Goal: Transaction & Acquisition: Book appointment/travel/reservation

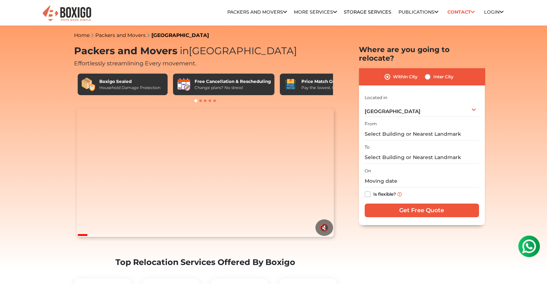
click at [436, 73] on label "Inter City" at bounding box center [443, 77] width 20 height 9
click at [430, 73] on input "Inter City" at bounding box center [428, 76] width 6 height 7
radio input "true"
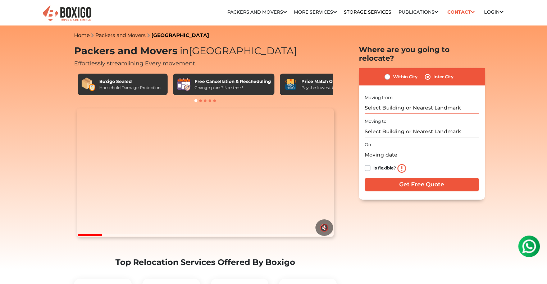
click at [393, 102] on input "text" at bounding box center [422, 108] width 114 height 13
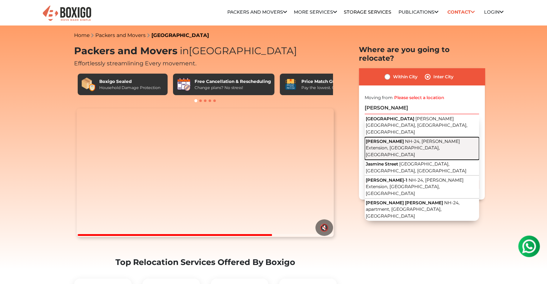
click at [396, 139] on span "[PERSON_NAME]" at bounding box center [385, 141] width 38 height 5
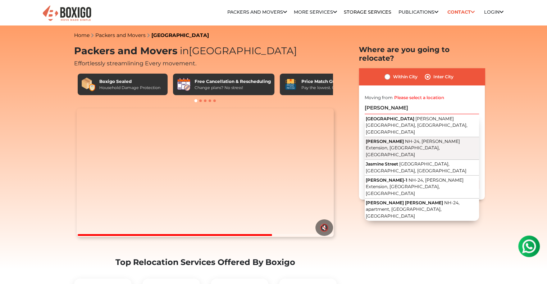
type input "[PERSON_NAME], [GEOGRAPHIC_DATA]-24, [PERSON_NAME] Extension, [GEOGRAPHIC_DATA]…"
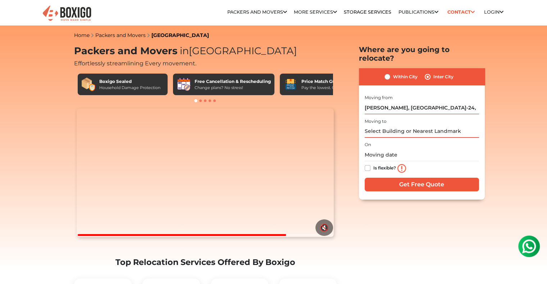
click at [391, 125] on input "text" at bounding box center [422, 131] width 114 height 13
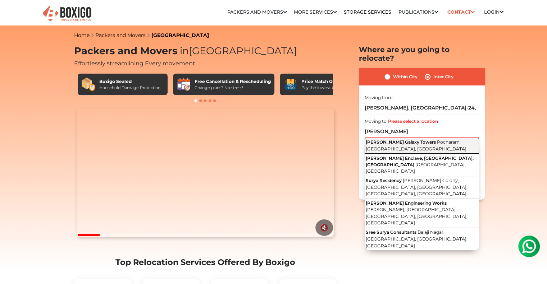
click at [394, 145] on button "[PERSON_NAME] Galaxy Towers Pocharam, [GEOGRAPHIC_DATA], [GEOGRAPHIC_DATA]" at bounding box center [422, 146] width 114 height 16
type input "[PERSON_NAME] [GEOGRAPHIC_DATA], [GEOGRAPHIC_DATA], [GEOGRAPHIC_DATA], [GEOGRAP…"
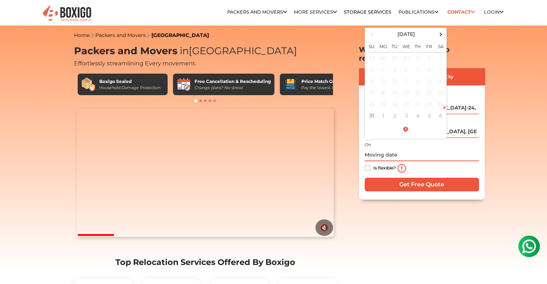
click at [388, 149] on input "text" at bounding box center [422, 155] width 114 height 13
click at [430, 110] on td "5" at bounding box center [430, 116] width 12 height 12
type input "[DATE] 12:00 AM"
click at [429, 52] on td "5" at bounding box center [430, 58] width 12 height 12
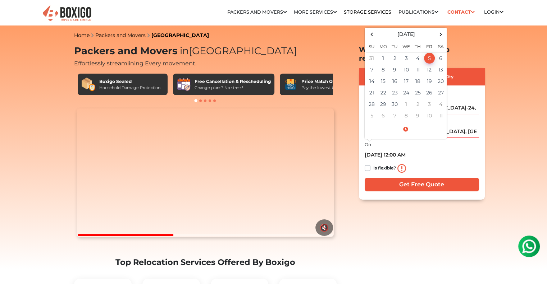
click at [373, 164] on label "Is flexible?" at bounding box center [384, 168] width 23 height 8
click at [367, 164] on input "Is flexible?" at bounding box center [368, 167] width 6 height 7
checkbox input "true"
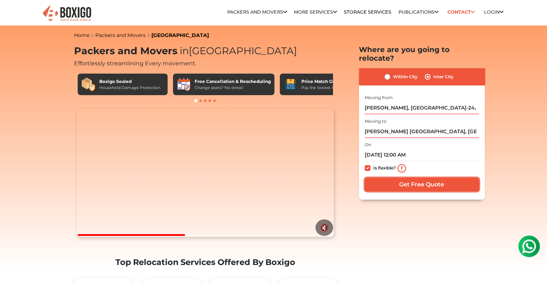
click at [405, 178] on input "Get Free Quote" at bounding box center [422, 185] width 114 height 14
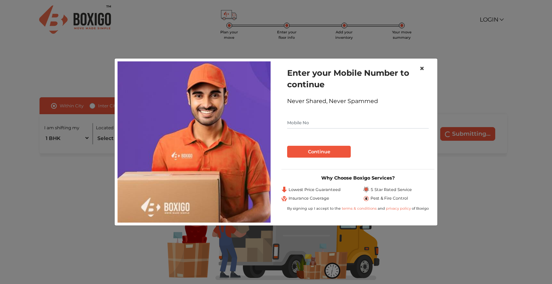
click at [422, 69] on span "×" at bounding box center [422, 68] width 5 height 10
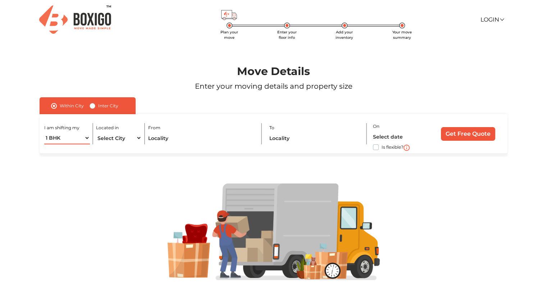
click at [87, 136] on select "1 BHK 2 BHK 3 BHK 3 + BHK FEW ITEMS" at bounding box center [66, 138] width 45 height 13
click at [97, 165] on div at bounding box center [274, 232] width 514 height 157
click at [124, 138] on select "Select City Bangalore Bengaluru Bhopal Bhubaneswar Chennai Coimbatore Cuttack D…" at bounding box center [118, 138] width 45 height 13
click at [52, 56] on div "Move Details Enter your moving details and property size" at bounding box center [274, 69] width 514 height 58
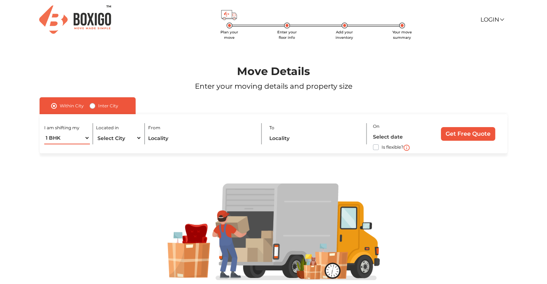
click at [81, 135] on select "1 BHK 2 BHK 3 BHK 3 + BHK FEW ITEMS" at bounding box center [66, 138] width 45 height 13
select select "FEW ITEMS"
click at [44, 132] on select "1 BHK 2 BHK 3 BHK 3 + BHK FEW ITEMS" at bounding box center [66, 138] width 45 height 13
click at [115, 137] on select "Select City Bangalore Bengaluru Bhopal Bhubaneswar Chennai Coimbatore Cuttack D…" at bounding box center [118, 138] width 45 height 13
select select "Noida"
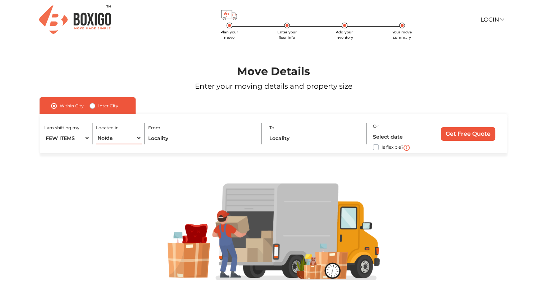
click at [96, 132] on select "Select City Bangalore Bengaluru Bhopal Bhubaneswar Chennai Coimbatore Cuttack D…" at bounding box center [118, 138] width 45 height 13
click at [175, 136] on input "text" at bounding box center [201, 138] width 107 height 13
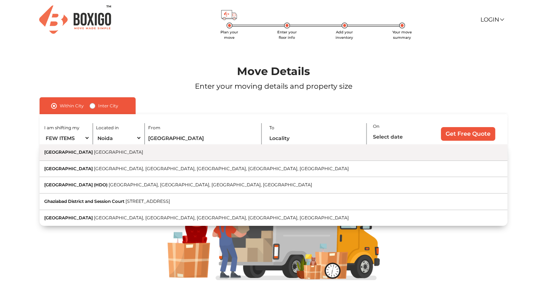
click at [157, 154] on button "Ghaziabad Uttar Pradesh" at bounding box center [274, 153] width 468 height 17
type input "Ghaziabad, Uttar Pradesh"
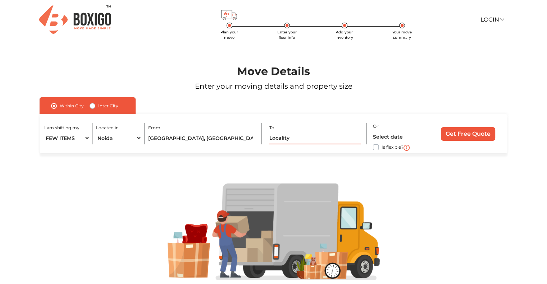
click at [303, 139] on input "text" at bounding box center [315, 138] width 92 height 13
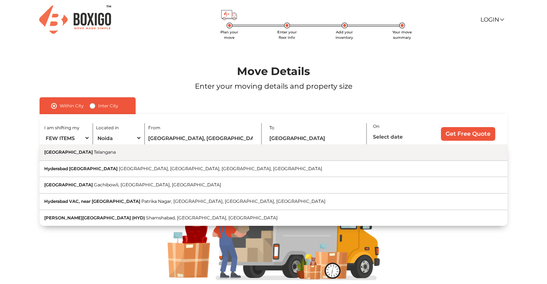
click at [183, 158] on button "Hyderabad Telangana" at bounding box center [274, 153] width 468 height 17
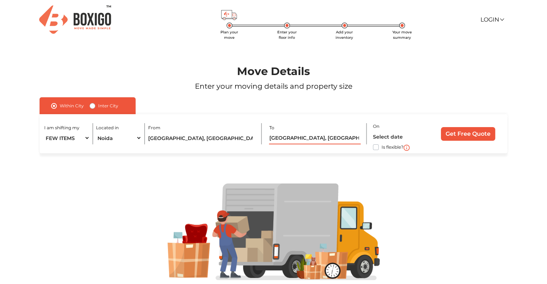
click at [298, 137] on input "Hyderabad, Telangana" at bounding box center [315, 138] width 92 height 13
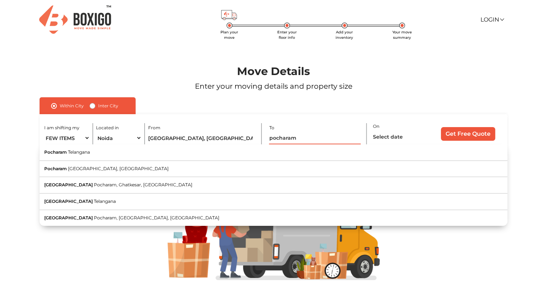
type input "pocharam"
click at [155, 135] on input "Ghaziabad, Uttar Pradesh" at bounding box center [201, 138] width 107 height 13
type input "[PERSON_NAME]"
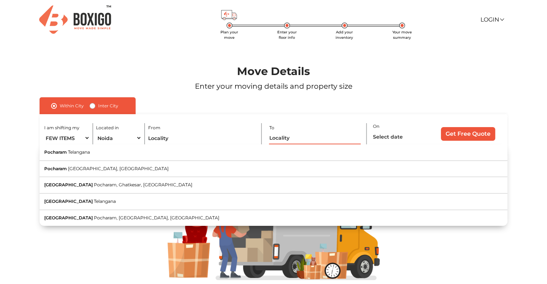
type input "\"
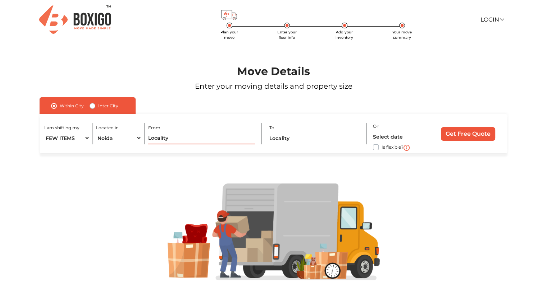
click at [159, 137] on input "text" at bounding box center [201, 138] width 107 height 13
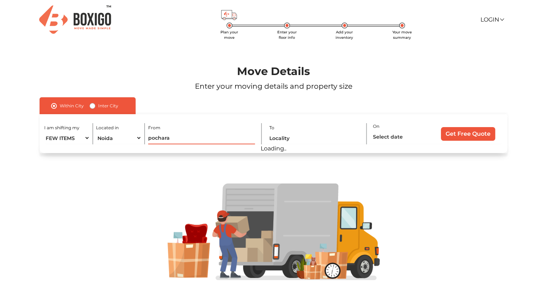
type input "pocharam"
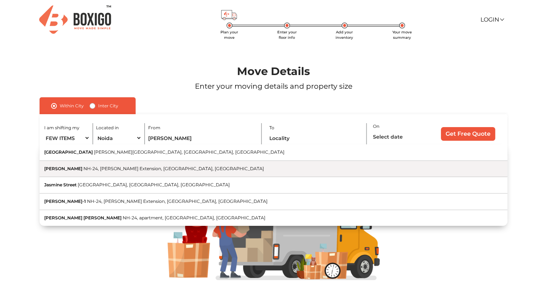
click at [140, 168] on span "NH-24, [PERSON_NAME] Extension, [GEOGRAPHIC_DATA], [GEOGRAPHIC_DATA]" at bounding box center [173, 168] width 180 height 5
type input "[PERSON_NAME], [GEOGRAPHIC_DATA]-24, [PERSON_NAME] Extension, [GEOGRAPHIC_DATA]…"
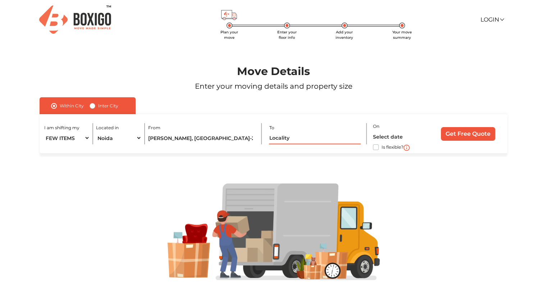
click at [278, 136] on input "text" at bounding box center [315, 138] width 92 height 13
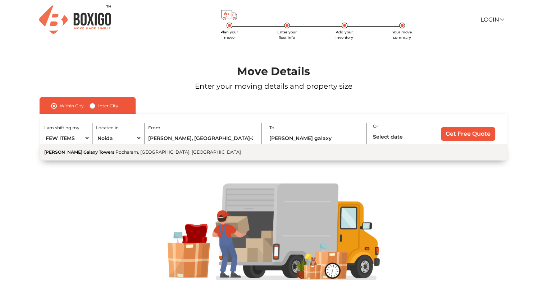
click at [189, 154] on button "Surya Bala’s Galaxy Towers Pocharam, Secunderabad, Telangana" at bounding box center [274, 153] width 468 height 16
type input "[PERSON_NAME] [GEOGRAPHIC_DATA], [GEOGRAPHIC_DATA], [GEOGRAPHIC_DATA], [GEOGRAP…"
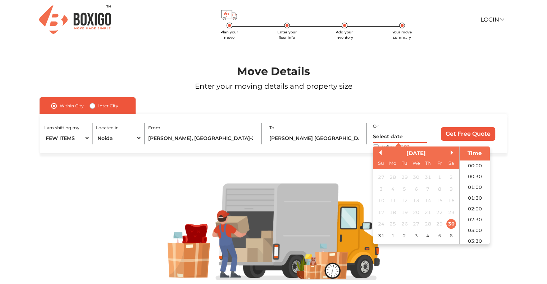
click at [398, 136] on input "text" at bounding box center [400, 137] width 54 height 13
click at [438, 235] on div "5" at bounding box center [439, 236] width 10 height 10
type input "05/09/2025 12:00 AM"
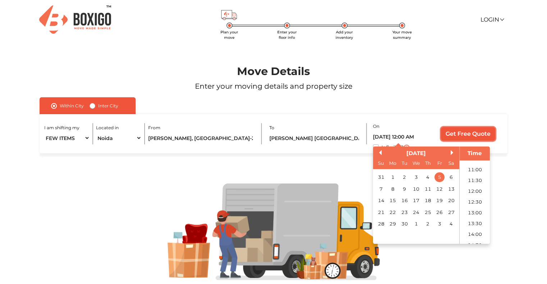
click at [473, 135] on input "Get Free Quote" at bounding box center [468, 134] width 54 height 14
